Goal: Navigation & Orientation: Understand site structure

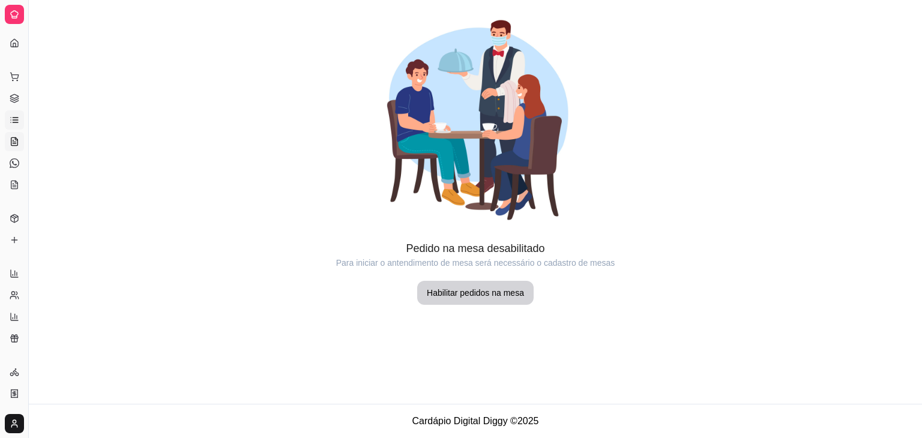
click at [15, 123] on icon at bounding box center [15, 120] width 10 height 10
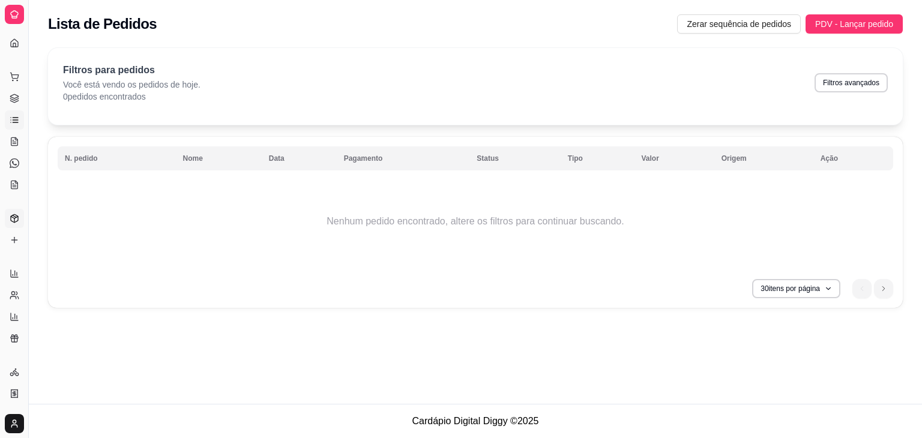
click at [13, 220] on icon at bounding box center [15, 219] width 10 height 10
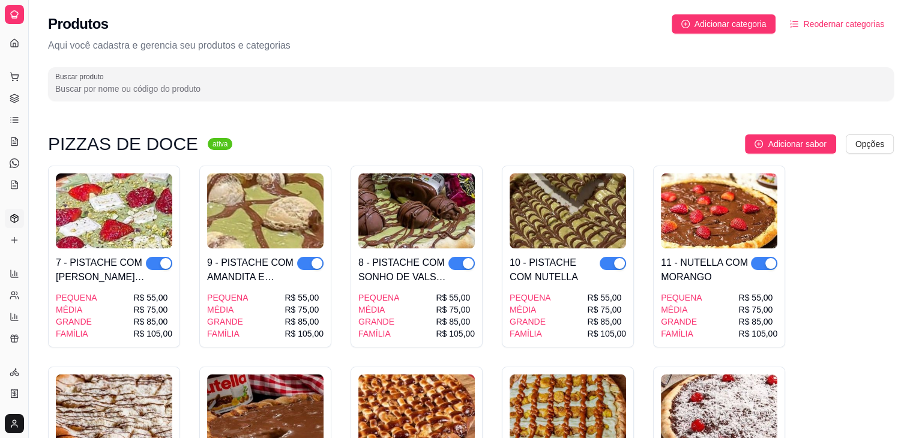
click at [11, 15] on icon at bounding box center [15, 15] width 10 height 10
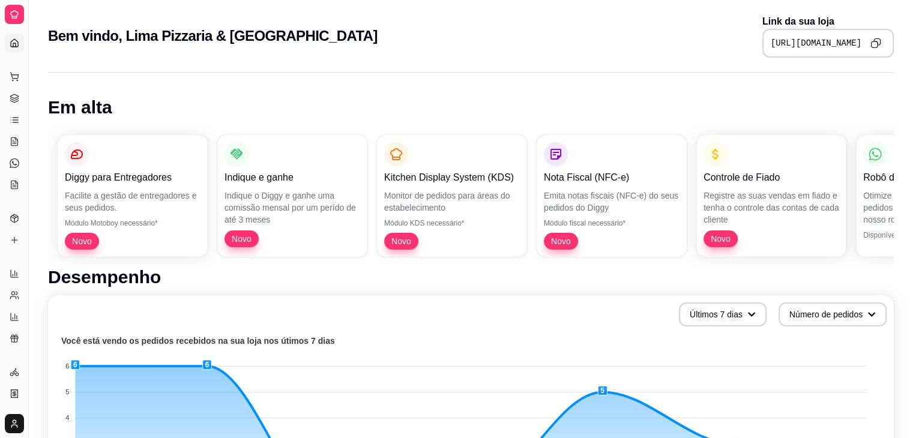
click at [11, 15] on icon at bounding box center [15, 15] width 10 height 10
click at [14, 217] on icon at bounding box center [15, 217] width 4 height 2
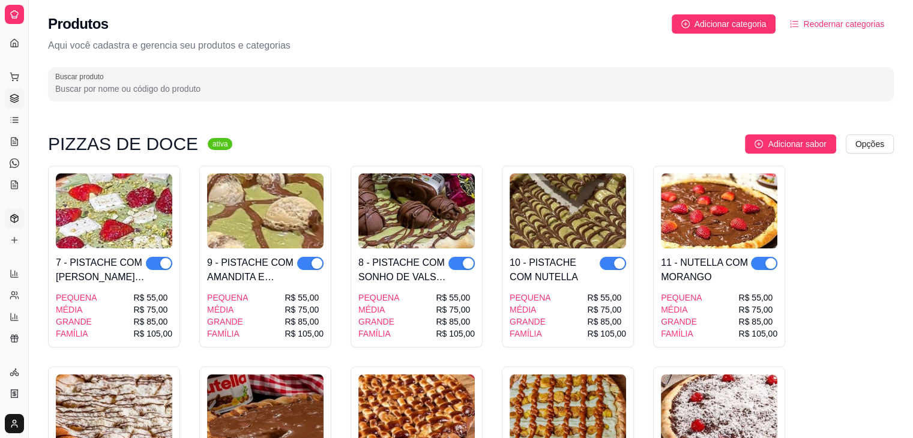
click at [15, 98] on icon at bounding box center [14, 96] width 8 height 4
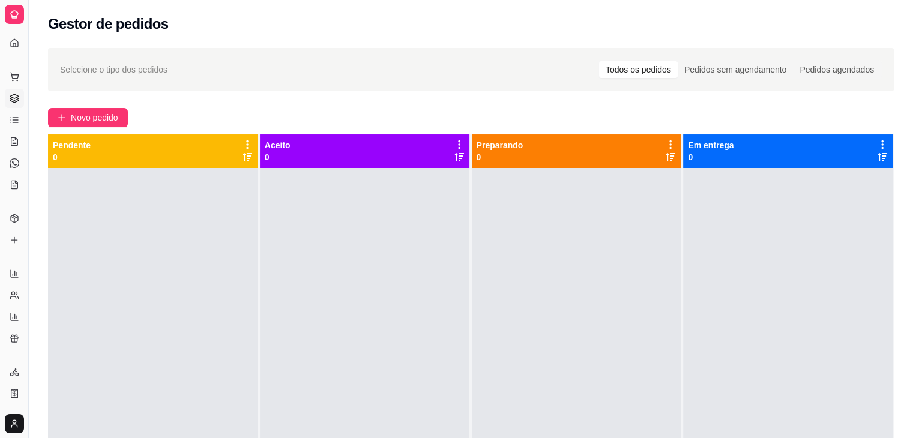
drag, startPoint x: 30, startPoint y: 53, endPoint x: 89, endPoint y: 51, distance: 58.9
click at [89, 51] on div "Diggy Sistema de Gestão L Lima Pizzaria ... Loja aberta Plano Customizado até 3…" at bounding box center [456, 310] width 913 height 621
click at [17, 37] on link "Dashboard" at bounding box center [14, 43] width 19 height 19
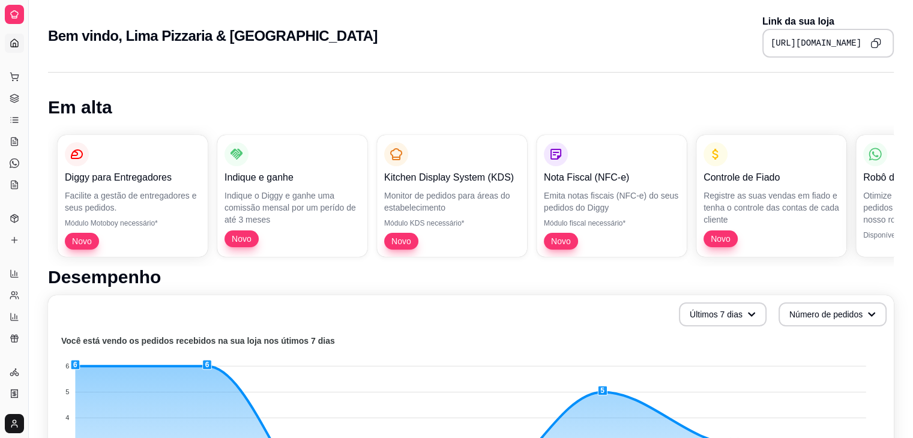
click at [17, 37] on link "Dashboard" at bounding box center [14, 43] width 19 height 19
